Goal: Transaction & Acquisition: Subscribe to service/newsletter

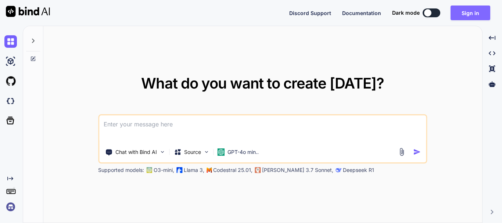
click at [465, 15] on button "Sign in" at bounding box center [470, 13] width 40 height 15
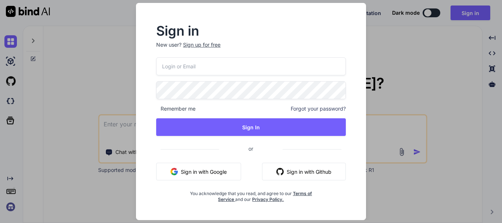
click at [195, 64] on input "email" at bounding box center [251, 66] width 190 height 18
type input "[EMAIL_ADDRESS][DOMAIN_NAME]"
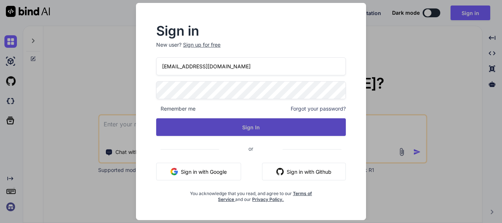
click at [223, 122] on button "Sign In" at bounding box center [251, 127] width 190 height 18
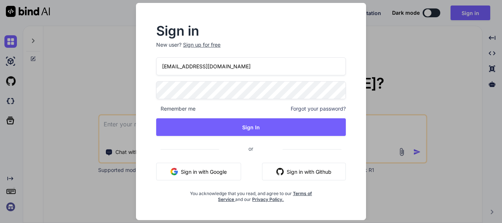
click at [235, 63] on input "taniya1@yopmail.com" at bounding box center [251, 66] width 190 height 18
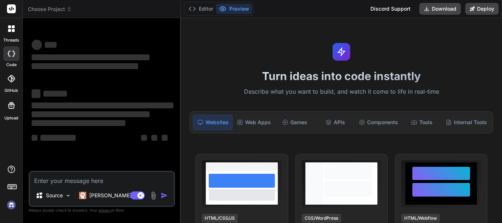
type textarea "x"
click at [61, 180] on textarea at bounding box center [102, 178] width 144 height 13
type textarea "ew"
type textarea "x"
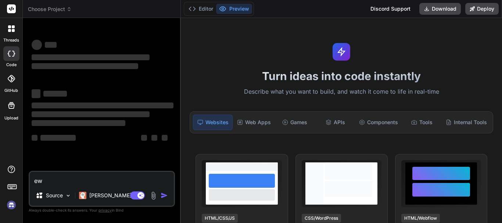
type textarea "ewd"
type textarea "x"
type textarea "ewde"
type textarea "x"
type textarea "ewdew"
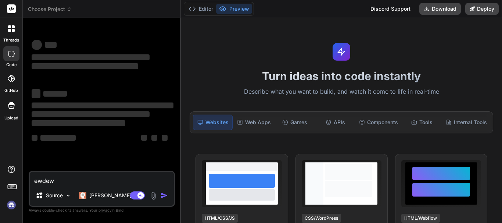
type textarea "x"
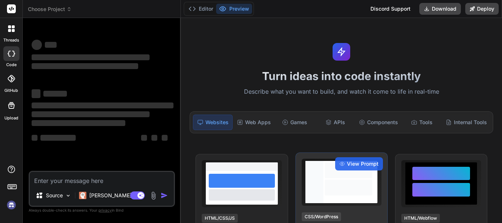
click at [335, 185] on div at bounding box center [348, 188] width 47 height 16
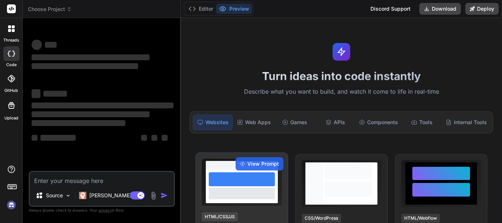
click at [266, 181] on div at bounding box center [242, 179] width 66 height 14
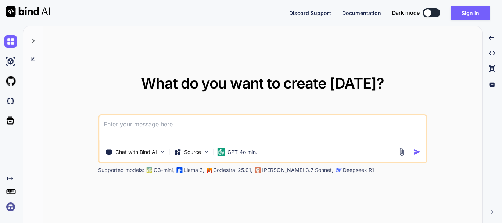
click at [140, 129] on textarea at bounding box center [262, 128] width 327 height 27
click at [473, 12] on button "Sign in" at bounding box center [470, 13] width 40 height 15
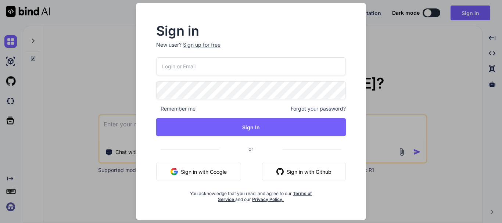
click at [180, 67] on input "email" at bounding box center [251, 66] width 190 height 18
paste input "[EMAIL_ADDRESS][DOMAIN_NAME]"
type input "[EMAIL_ADDRESS][DOMAIN_NAME]"
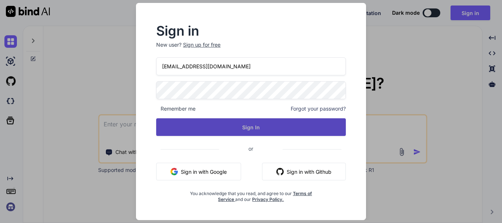
click at [236, 126] on button "Sign In" at bounding box center [251, 127] width 190 height 18
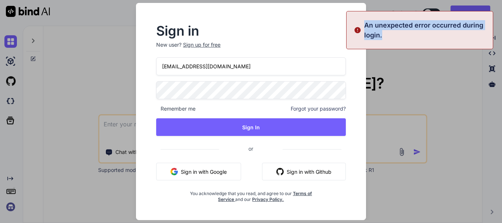
drag, startPoint x: 363, startPoint y: 23, endPoint x: 384, endPoint y: 36, distance: 24.6
click at [384, 36] on div "An unexpected error occurred during login." at bounding box center [419, 30] width 147 height 38
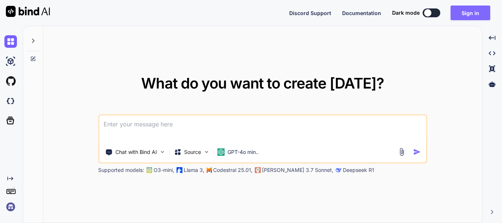
click at [473, 17] on button "Sign in" at bounding box center [470, 13] width 40 height 15
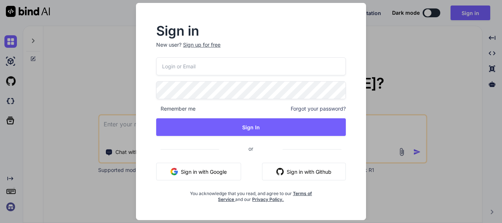
click at [214, 43] on div "Sign up for free" at bounding box center [201, 44] width 37 height 7
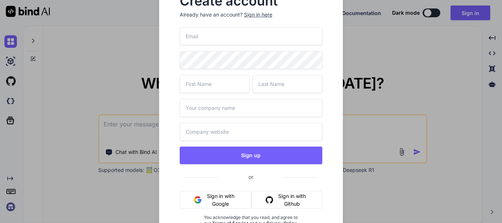
click at [212, 37] on input "email" at bounding box center [251, 36] width 143 height 18
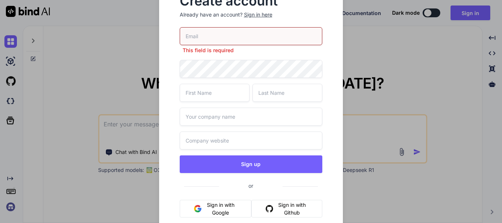
click at [195, 34] on input "email" at bounding box center [251, 36] width 143 height 18
type input "[EMAIL_ADDRESS][DOMAIN_NAME]"
click at [217, 69] on div "[EMAIL_ADDRESS][DOMAIN_NAME] This field is required Sign up or Sign in with Goo…" at bounding box center [251, 140] width 143 height 226
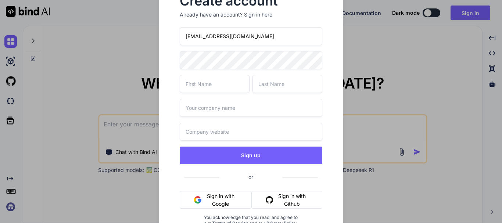
click at [223, 82] on input "text" at bounding box center [215, 84] width 70 height 18
type input "[PERSON_NAME]"
type input "Test"
type input "Test.com"
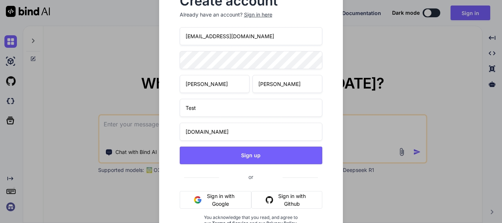
click at [180, 147] on button "Sign up" at bounding box center [251, 156] width 143 height 18
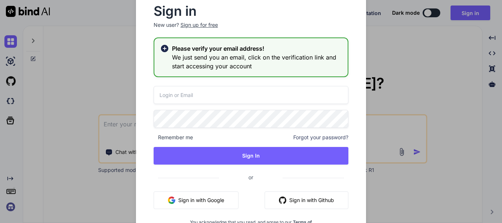
click at [187, 99] on input "email" at bounding box center [251, 95] width 195 height 18
paste input "taniya1@yopmail.com"
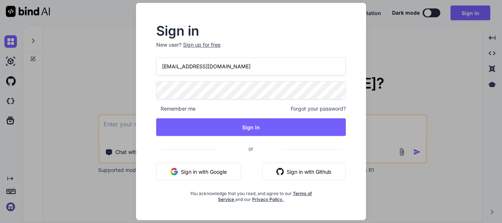
click at [181, 64] on input "taniya1@yopmail.com" at bounding box center [251, 66] width 190 height 18
type input "taniya2@yopmail.com"
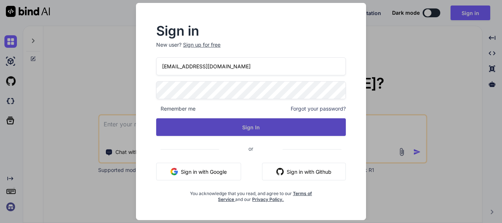
click at [261, 130] on button "Sign In" at bounding box center [251, 127] width 190 height 18
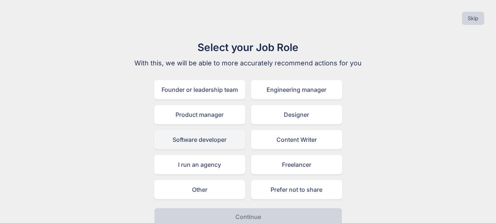
click at [205, 141] on div "Software developer" at bounding box center [199, 139] width 91 height 19
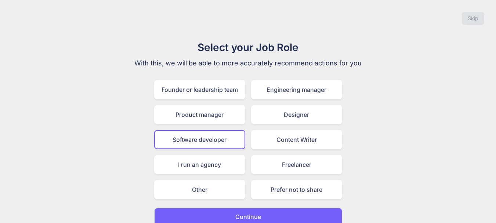
click at [246, 215] on p "Continue" at bounding box center [248, 216] width 26 height 9
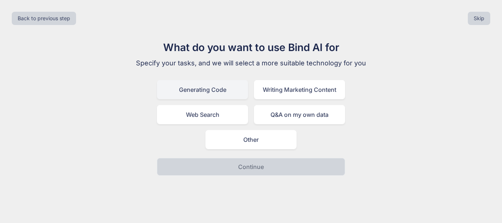
click at [199, 91] on div "Generating Code" at bounding box center [202, 89] width 91 height 19
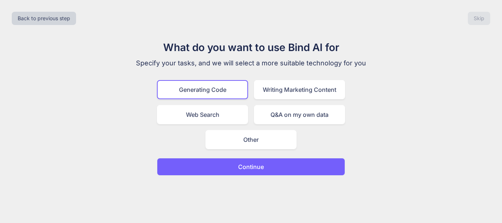
click at [231, 167] on button "Continue" at bounding box center [251, 167] width 188 height 18
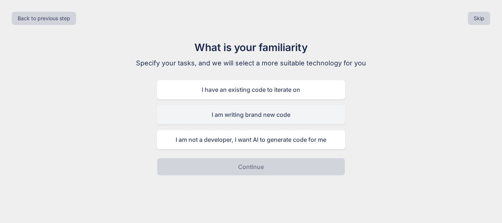
click at [249, 118] on div "I am writing brand new code" at bounding box center [251, 114] width 188 height 19
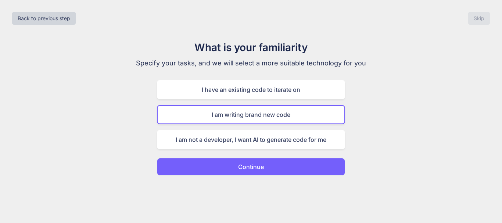
click at [251, 166] on p "Continue" at bounding box center [251, 166] width 26 height 9
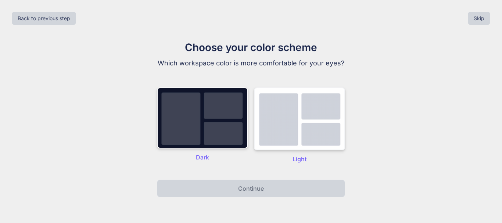
click at [297, 126] on img at bounding box center [299, 118] width 91 height 63
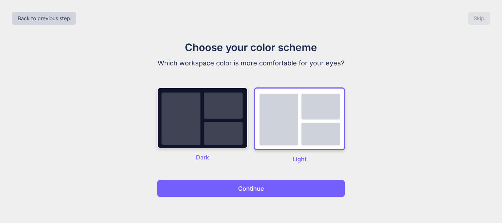
click at [266, 192] on button "Continue" at bounding box center [251, 189] width 188 height 18
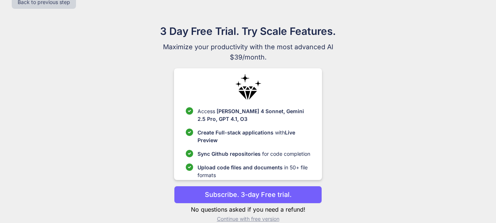
scroll to position [28, 0]
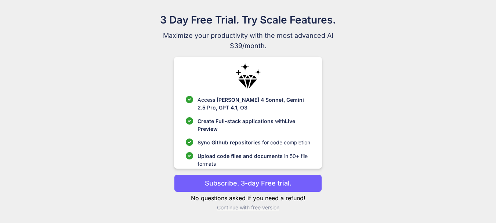
click at [251, 208] on p "Continue with free version" at bounding box center [248, 207] width 148 height 7
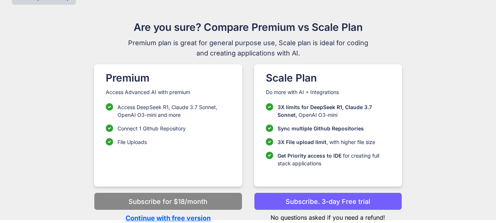
scroll to position [20, 0]
click at [192, 219] on p "Continue with free version" at bounding box center [168, 218] width 148 height 10
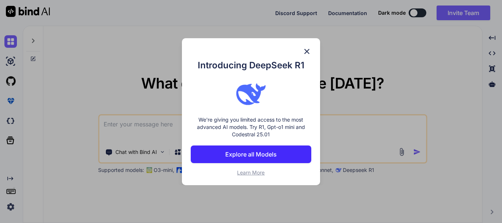
click at [306, 52] on img at bounding box center [306, 51] width 9 height 9
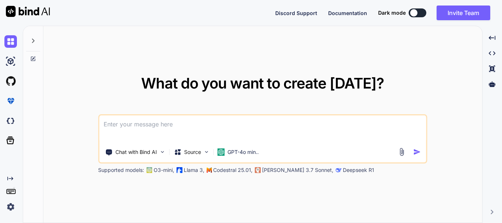
click at [153, 127] on textarea at bounding box center [262, 128] width 327 height 27
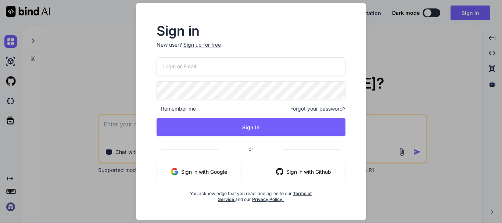
type textarea "x"
click at [190, 69] on input "email" at bounding box center [251, 66] width 190 height 18
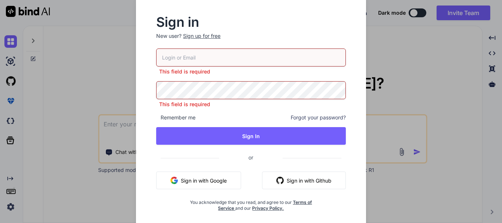
click at [224, 65] on input "email" at bounding box center [251, 57] width 190 height 18
